Goal: Entertainment & Leisure: Consume media (video, audio)

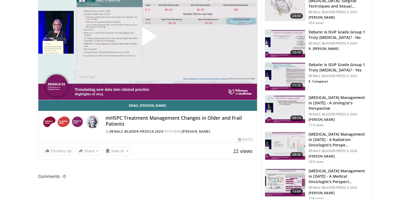
click at [147, 38] on span "Video Player" at bounding box center [147, 38] width 0 height 0
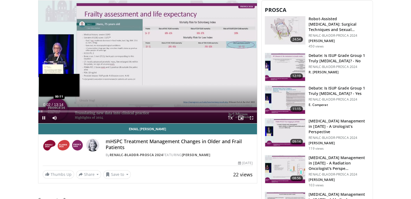
click at [42, 110] on div "Progress Bar" at bounding box center [42, 111] width 1 height 2
click at [47, 110] on video-js "**********" at bounding box center [147, 62] width 219 height 123
click at [46, 110] on div "Progress Bar" at bounding box center [46, 111] width 1 height 2
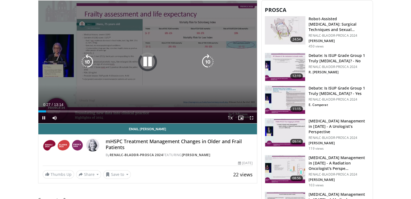
click at [110, 92] on div "10 seconds Tap to unmute" at bounding box center [147, 62] width 219 height 123
click at [100, 84] on div "10 seconds Tap to unmute" at bounding box center [147, 62] width 219 height 123
click at [111, 77] on div "10 seconds Tap to unmute" at bounding box center [147, 62] width 219 height 123
